Goal: Task Accomplishment & Management: Manage account settings

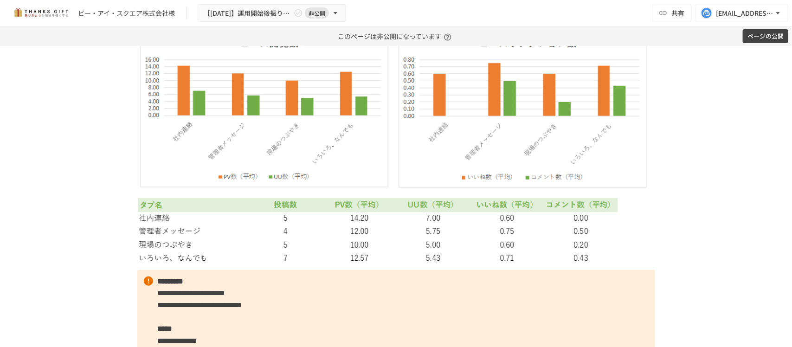
scroll to position [3479, 0]
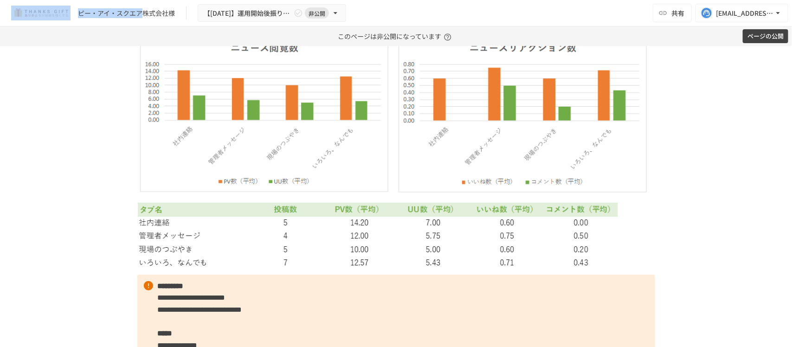
drag, startPoint x: 80, startPoint y: 13, endPoint x: 142, endPoint y: 13, distance: 62.6
click at [142, 13] on div "ピー・アイ・スクエア株式会社様 【[DATE]】運用開始後振り返りミーティング 非公開" at bounding box center [178, 13] width 335 height 18
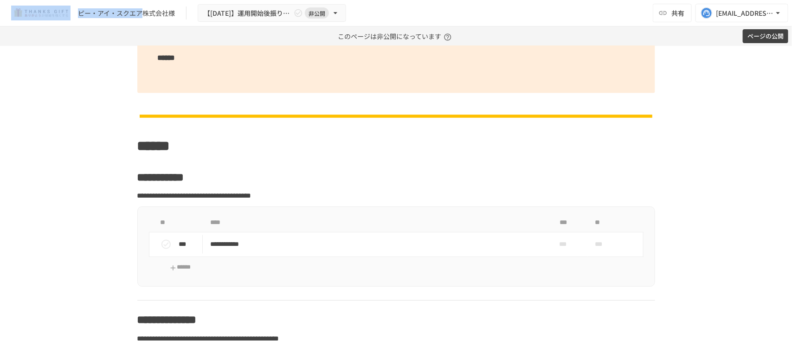
scroll to position [3827, 0]
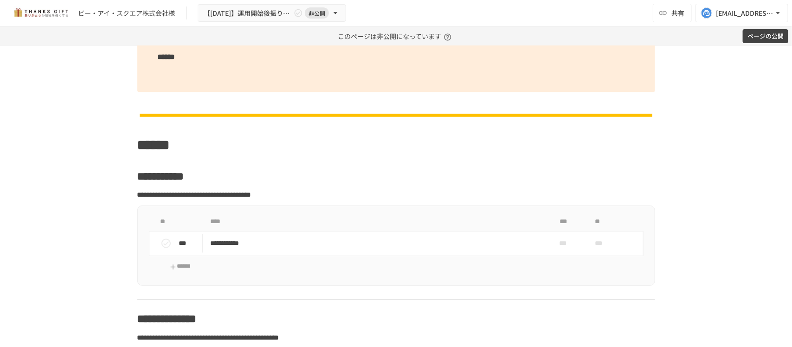
click at [68, 184] on div "**********" at bounding box center [396, 196] width 792 height 301
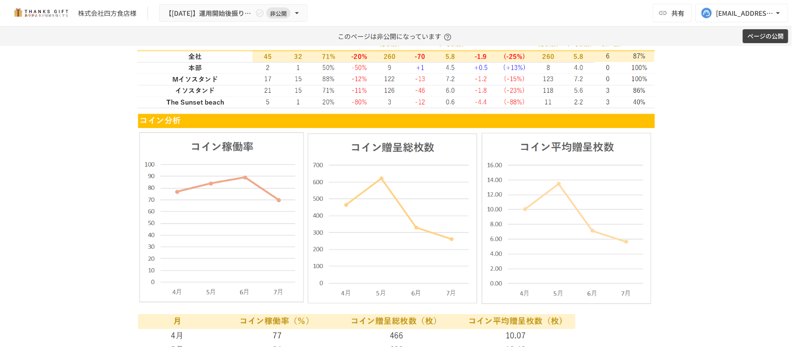
scroll to position [1565, 0]
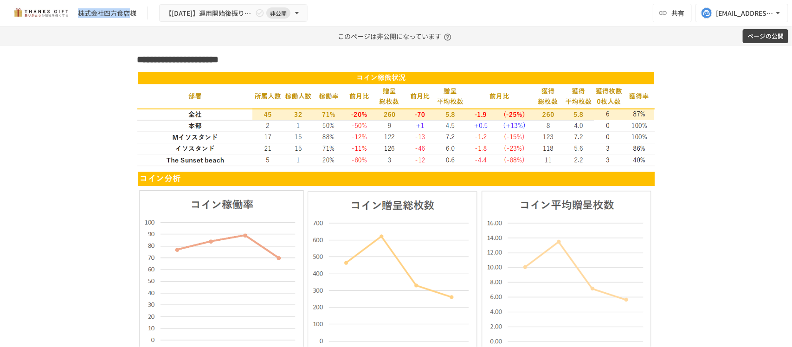
drag, startPoint x: 74, startPoint y: 14, endPoint x: 128, endPoint y: 17, distance: 54.3
click at [128, 17] on div "株式会社四方食店様 【2025年8月】運用開始後振り返りミーティング 非公開" at bounding box center [159, 13] width 296 height 18
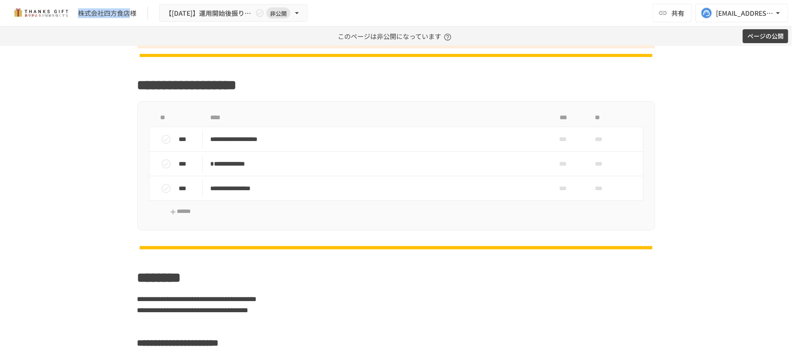
scroll to position [901, 0]
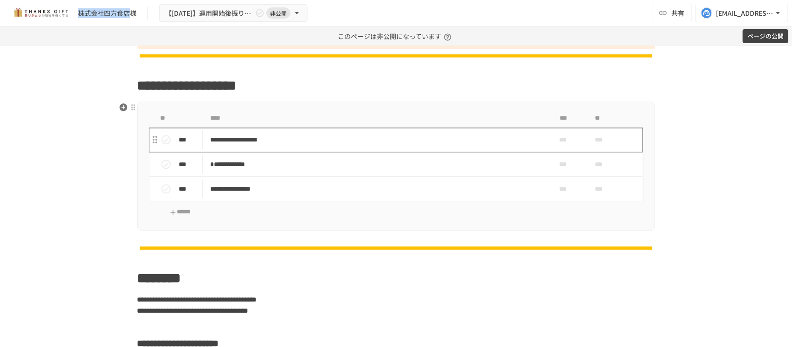
click at [301, 141] on p "**********" at bounding box center [376, 140] width 332 height 12
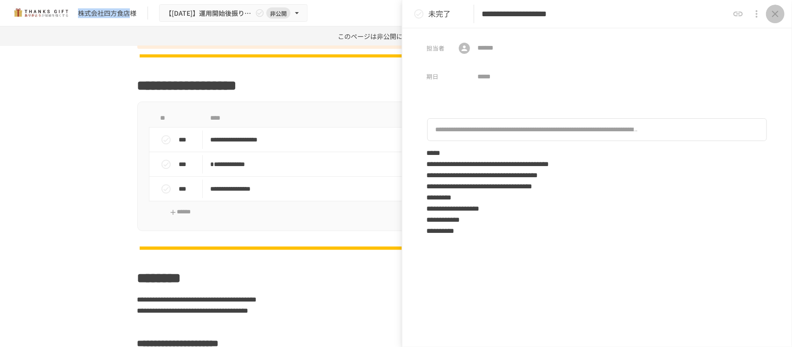
click at [775, 15] on icon "close drawer" at bounding box center [774, 13] width 11 height 11
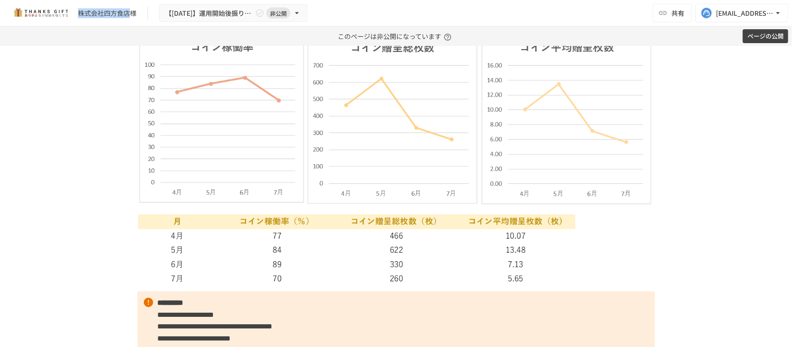
scroll to position [1750, 0]
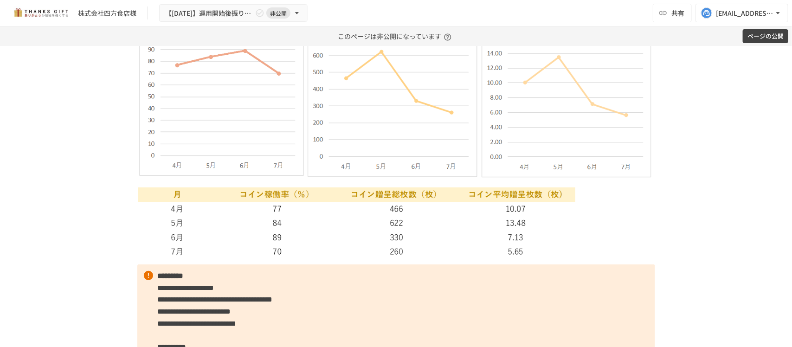
click at [98, 179] on div "**********" at bounding box center [396, 196] width 792 height 301
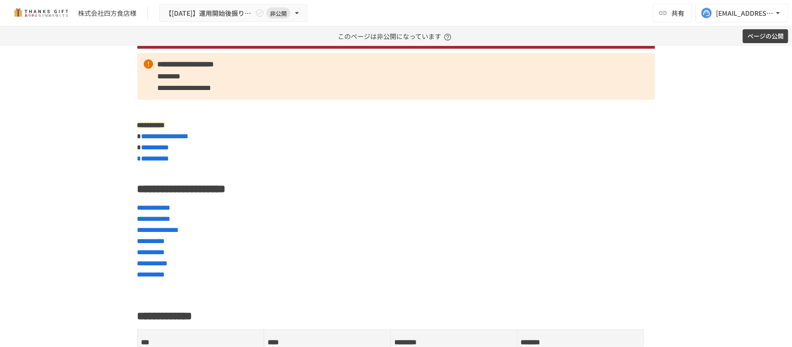
scroll to position [73, 0]
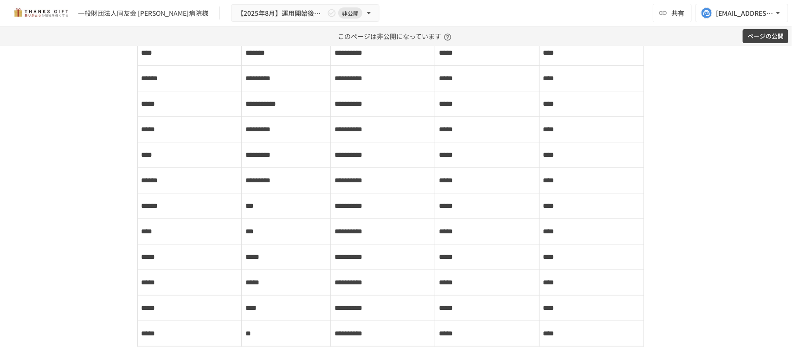
scroll to position [1984, 0]
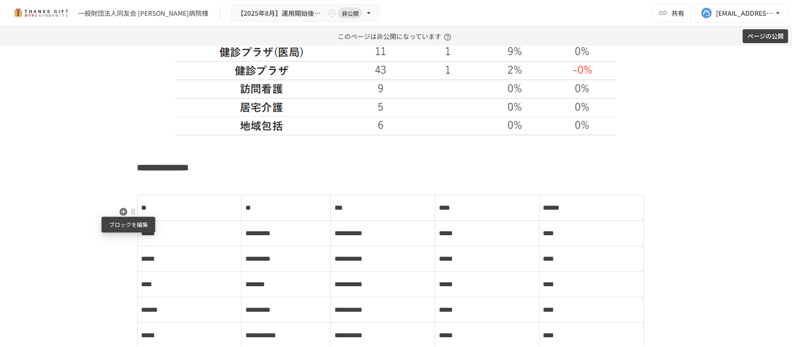
click at [129, 211] on div at bounding box center [132, 211] width 7 height 7
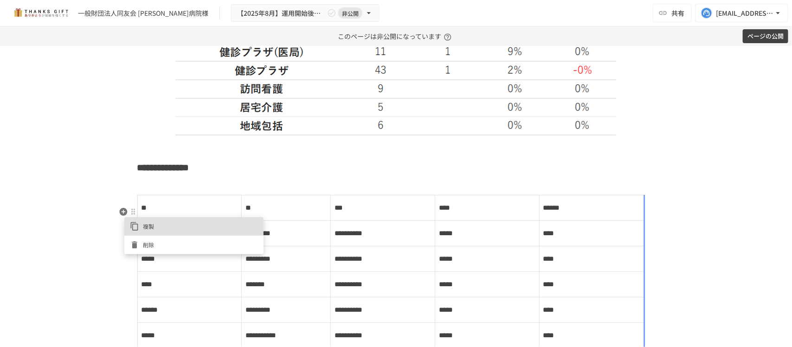
click at [154, 244] on span "削除" at bounding box center [200, 244] width 115 height 9
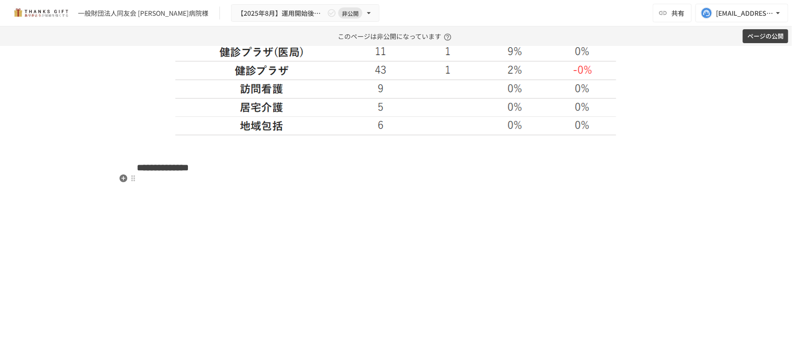
click at [267, 175] on h3 "**********" at bounding box center [396, 168] width 518 height 16
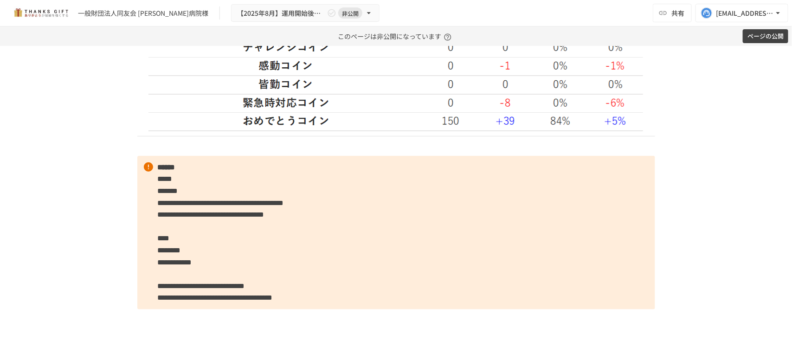
scroll to position [5057, 0]
click at [142, 152] on p at bounding box center [396, 146] width 518 height 12
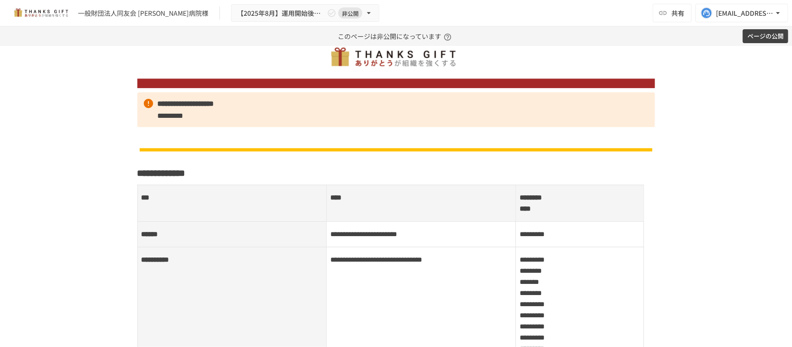
scroll to position [0, 0]
